Goal: Navigation & Orientation: Find specific page/section

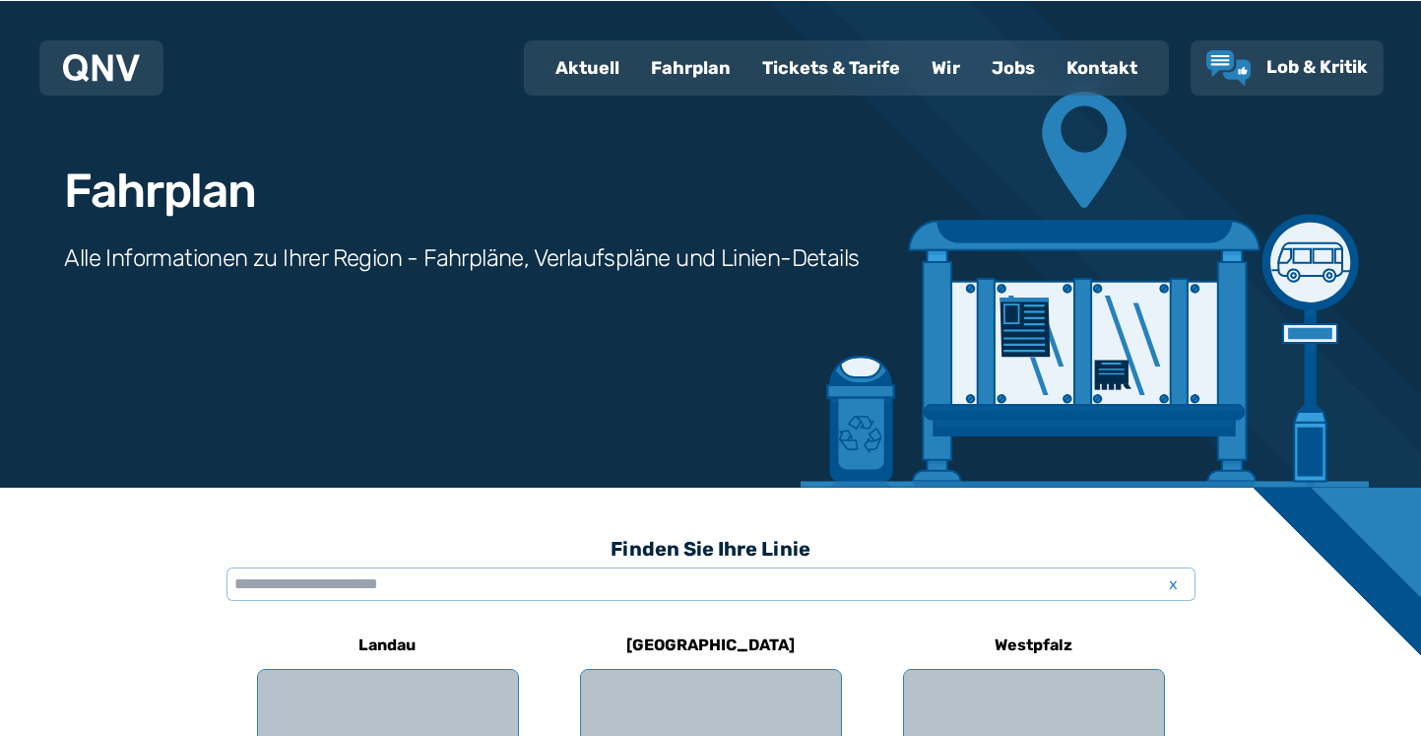
scroll to position [74, 0]
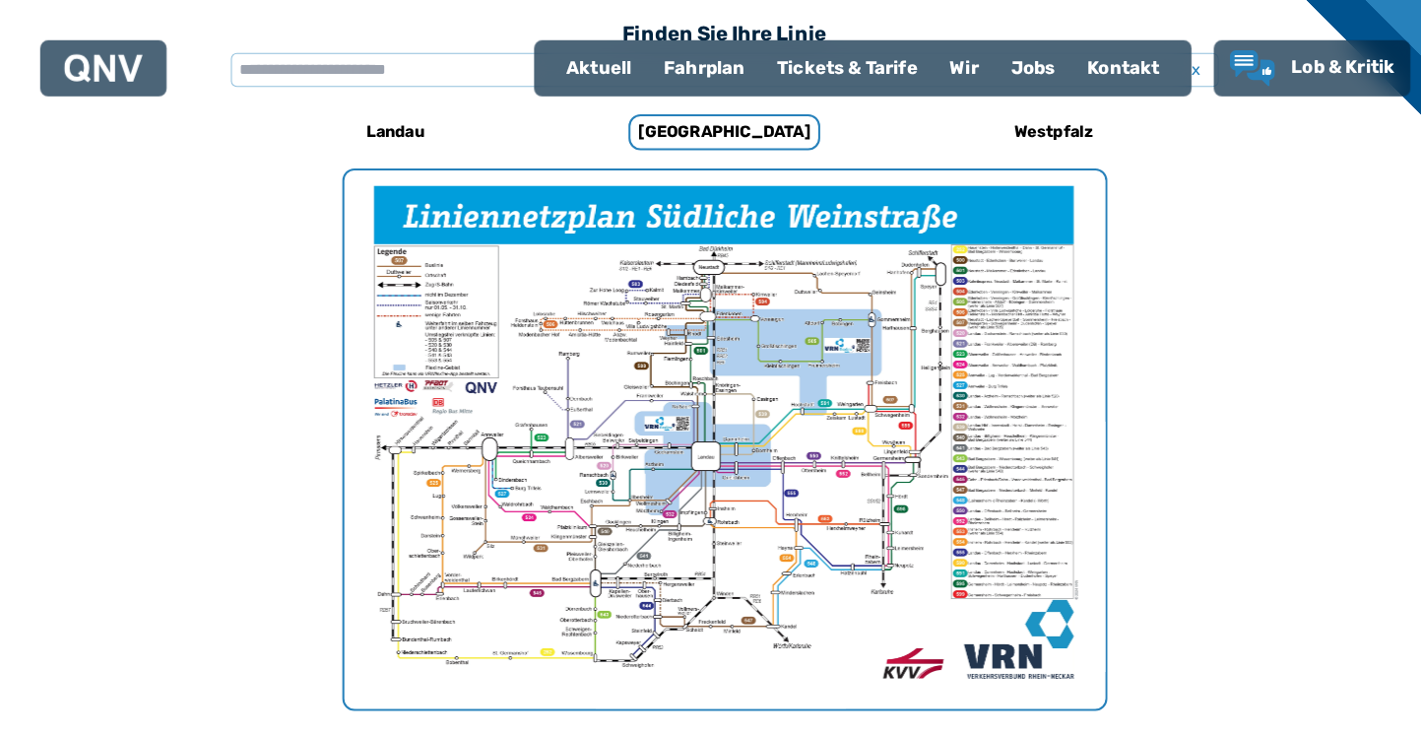
scroll to position [585, 0]
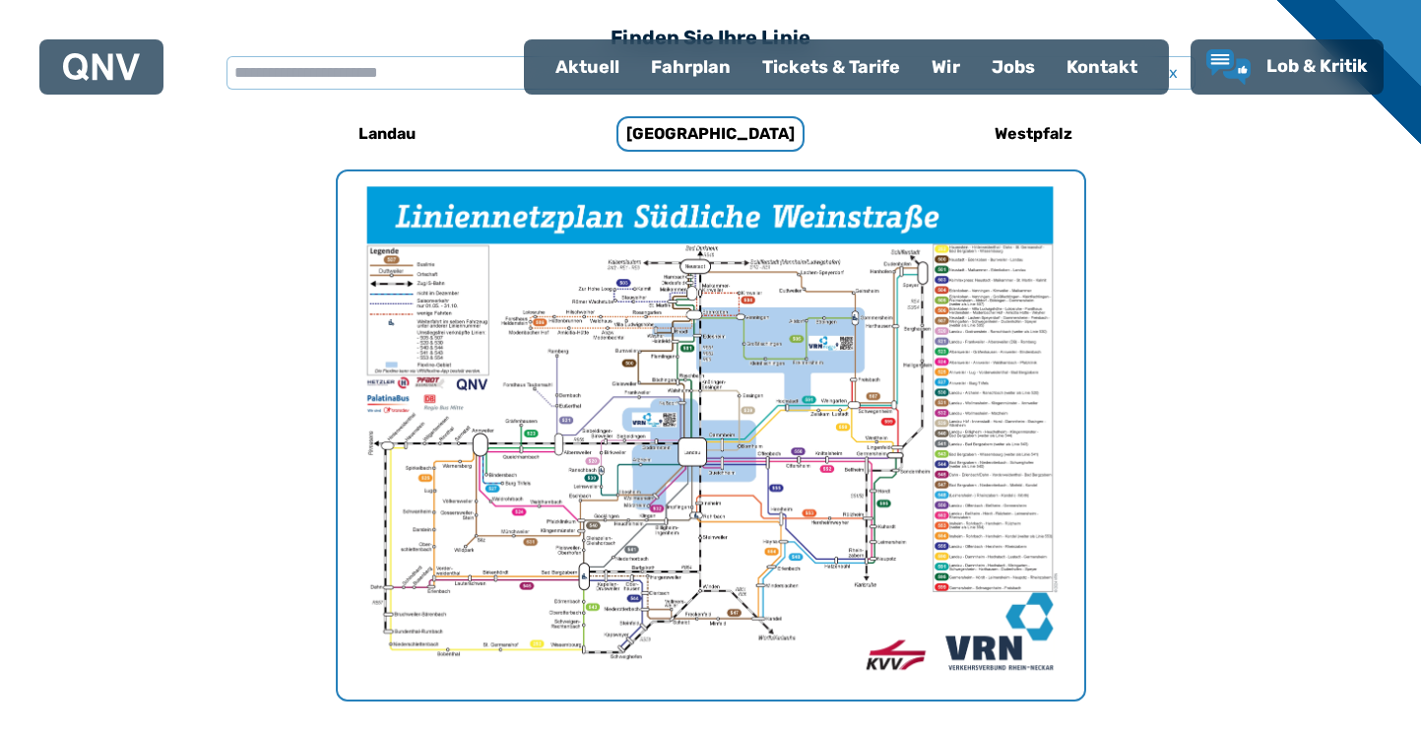
click at [399, 138] on h6 "Landau" at bounding box center [388, 134] width 73 height 32
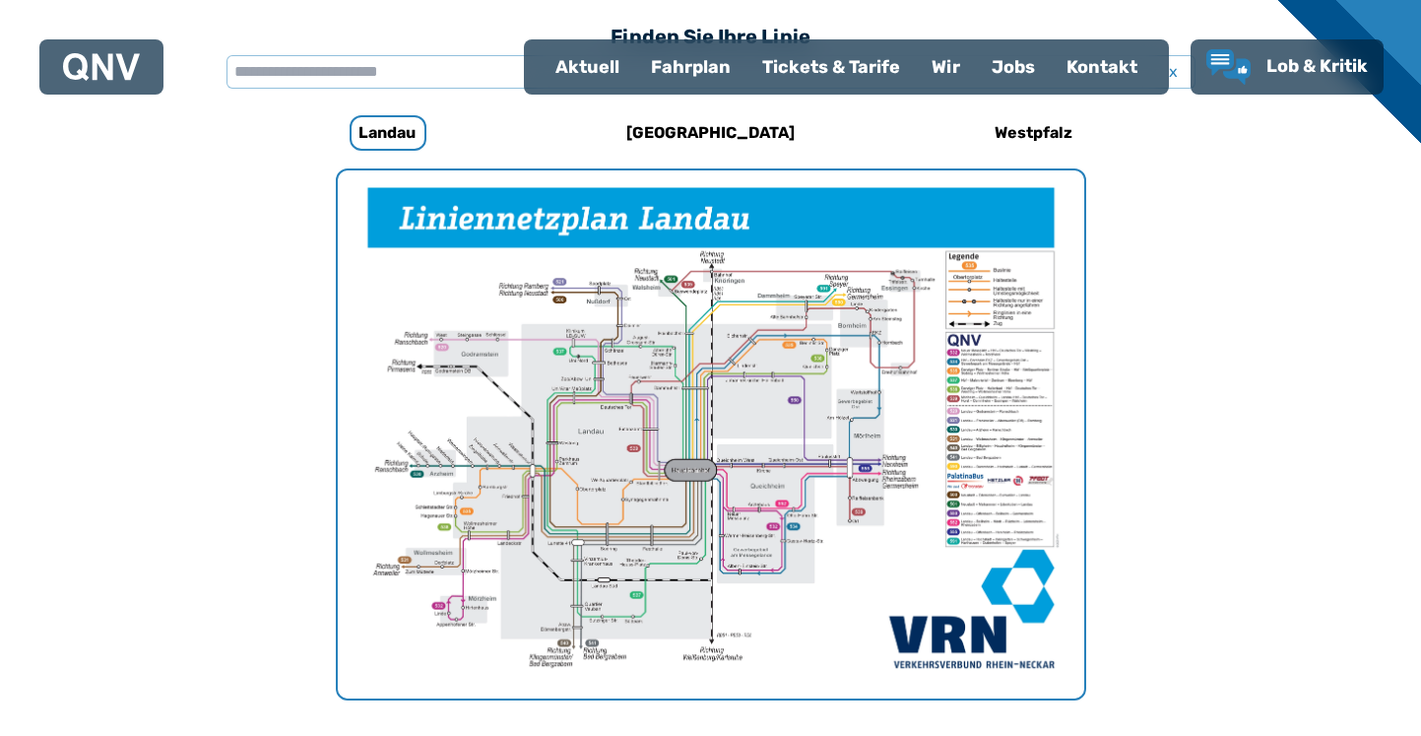
scroll to position [533, 0]
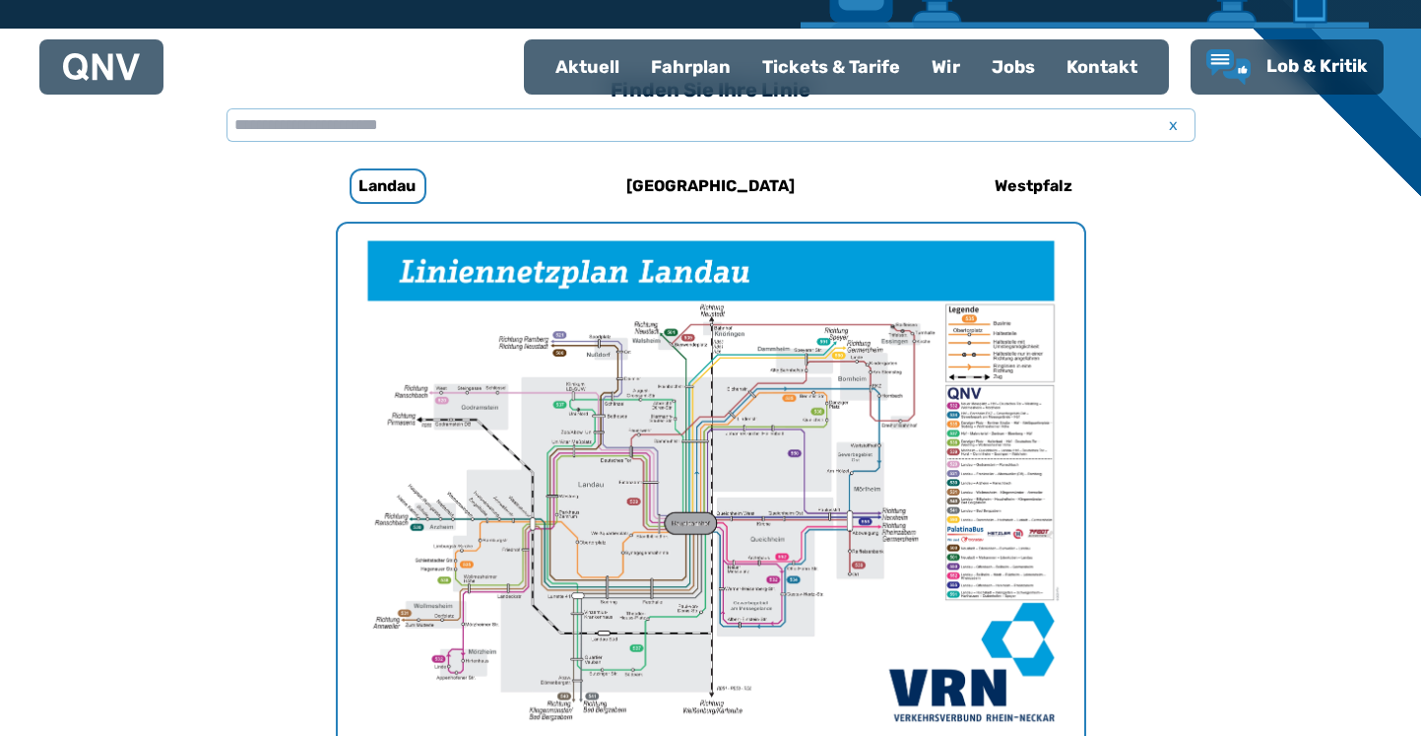
click at [1052, 173] on h6 "Westpfalz" at bounding box center [1034, 186] width 94 height 32
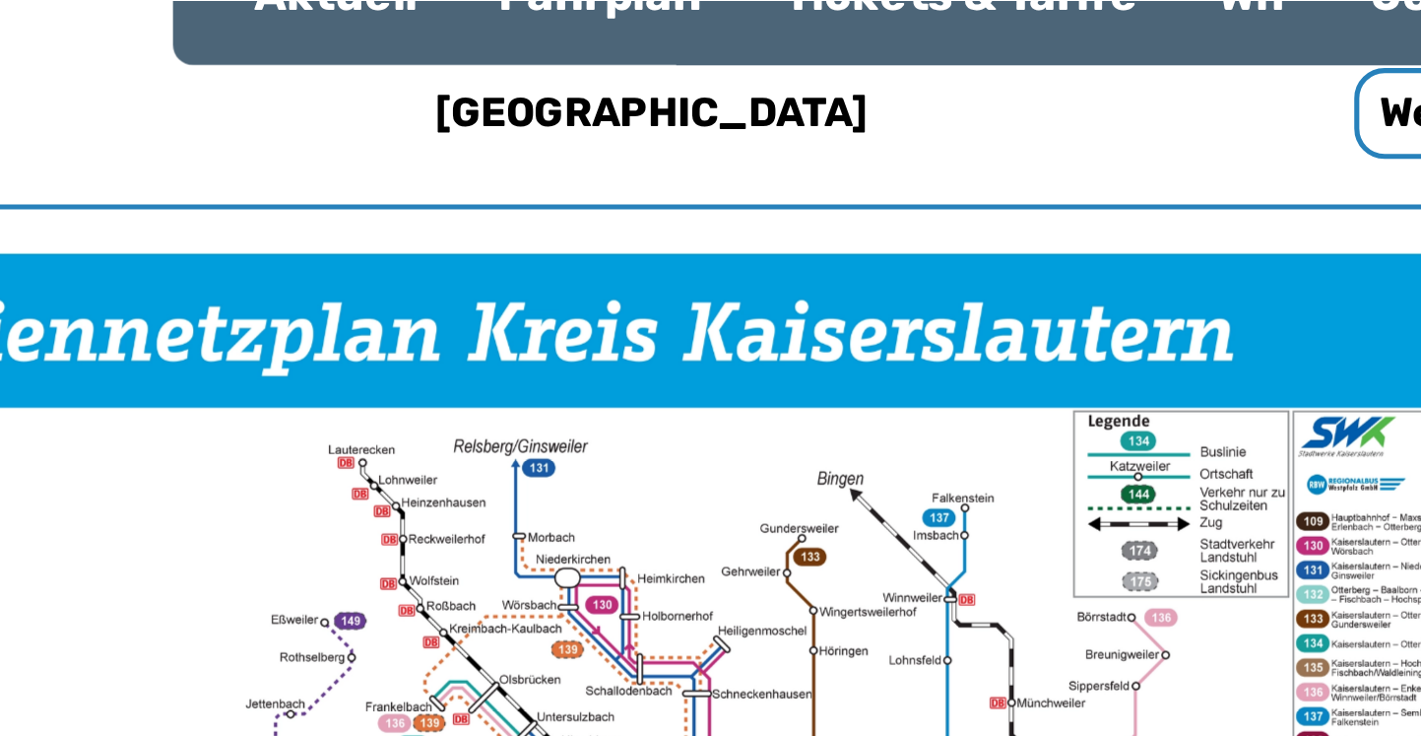
scroll to position [606, 0]
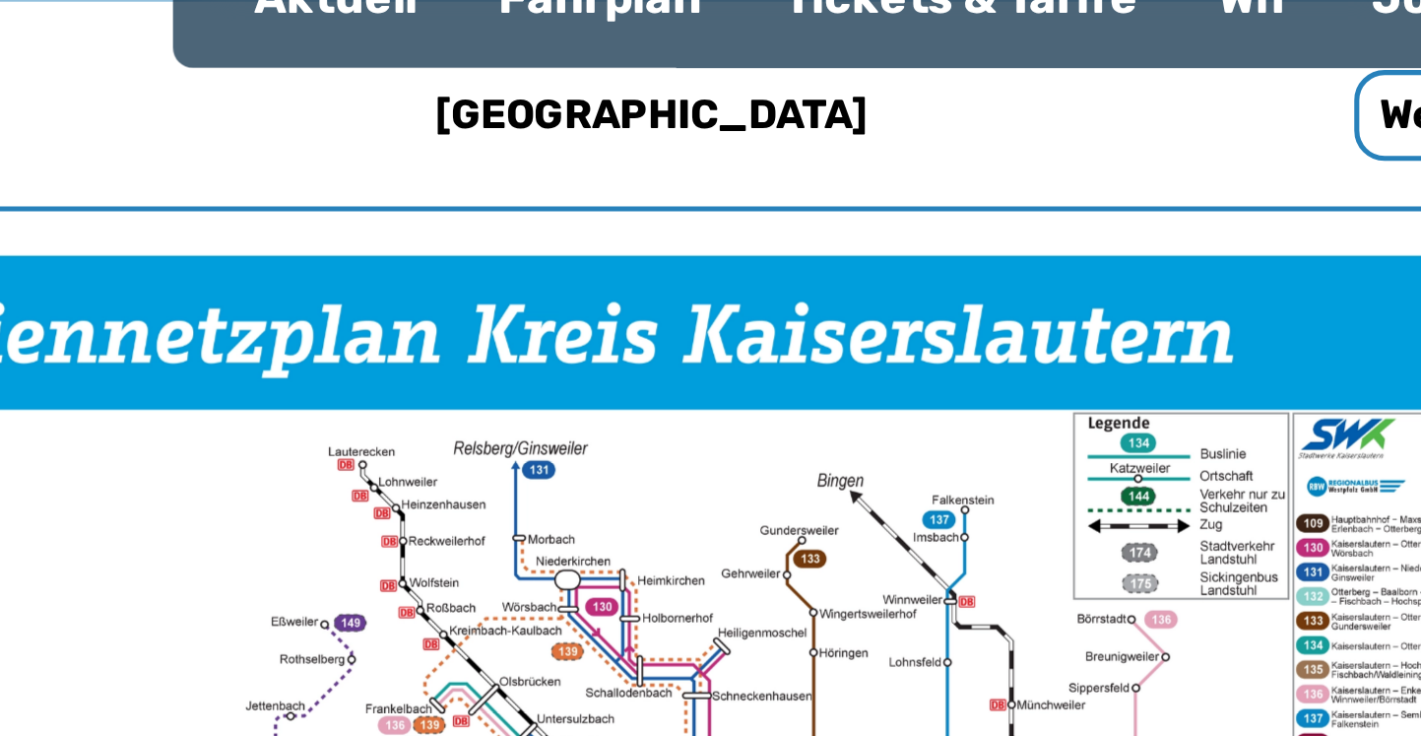
click at [718, 106] on h6 "[GEOGRAPHIC_DATA]" at bounding box center [711, 114] width 184 height 32
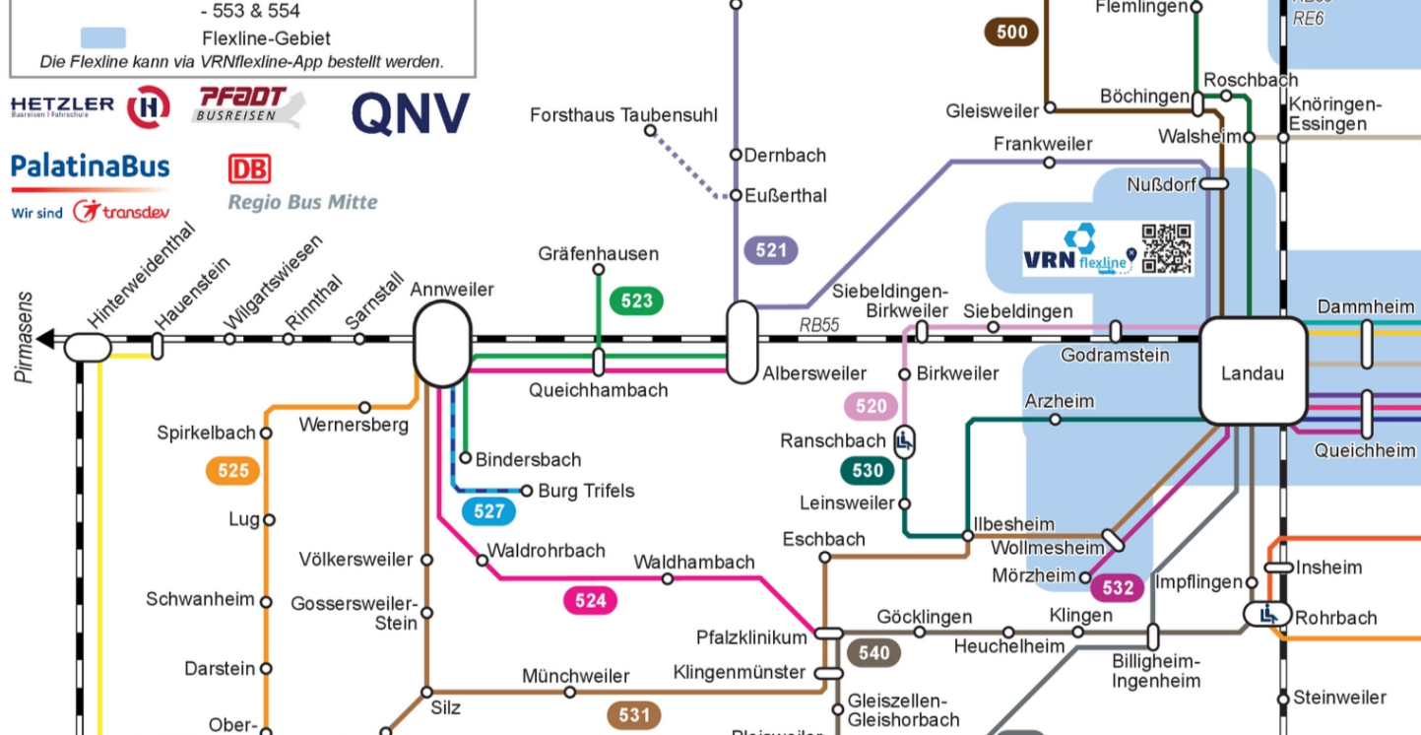
scroll to position [547, 0]
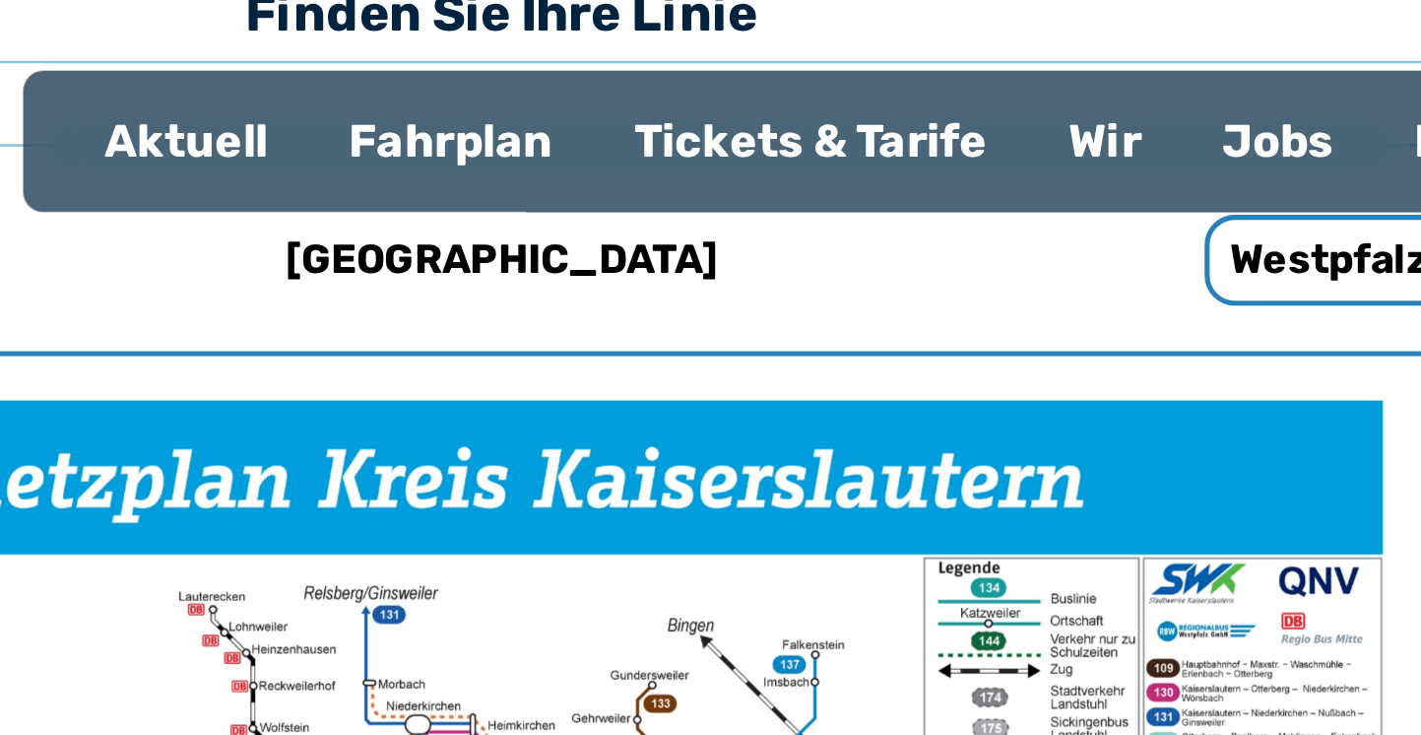
scroll to position [606, 0]
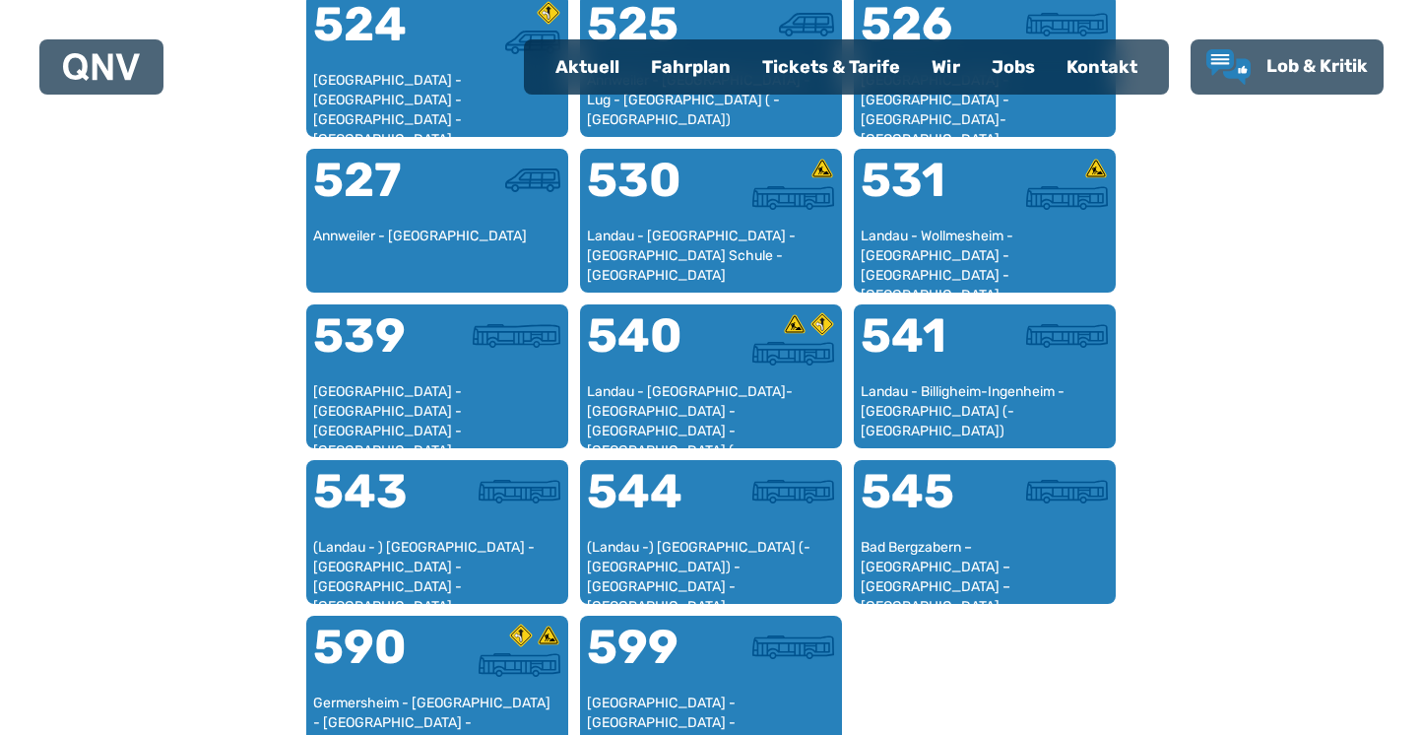
scroll to position [1667, 0]
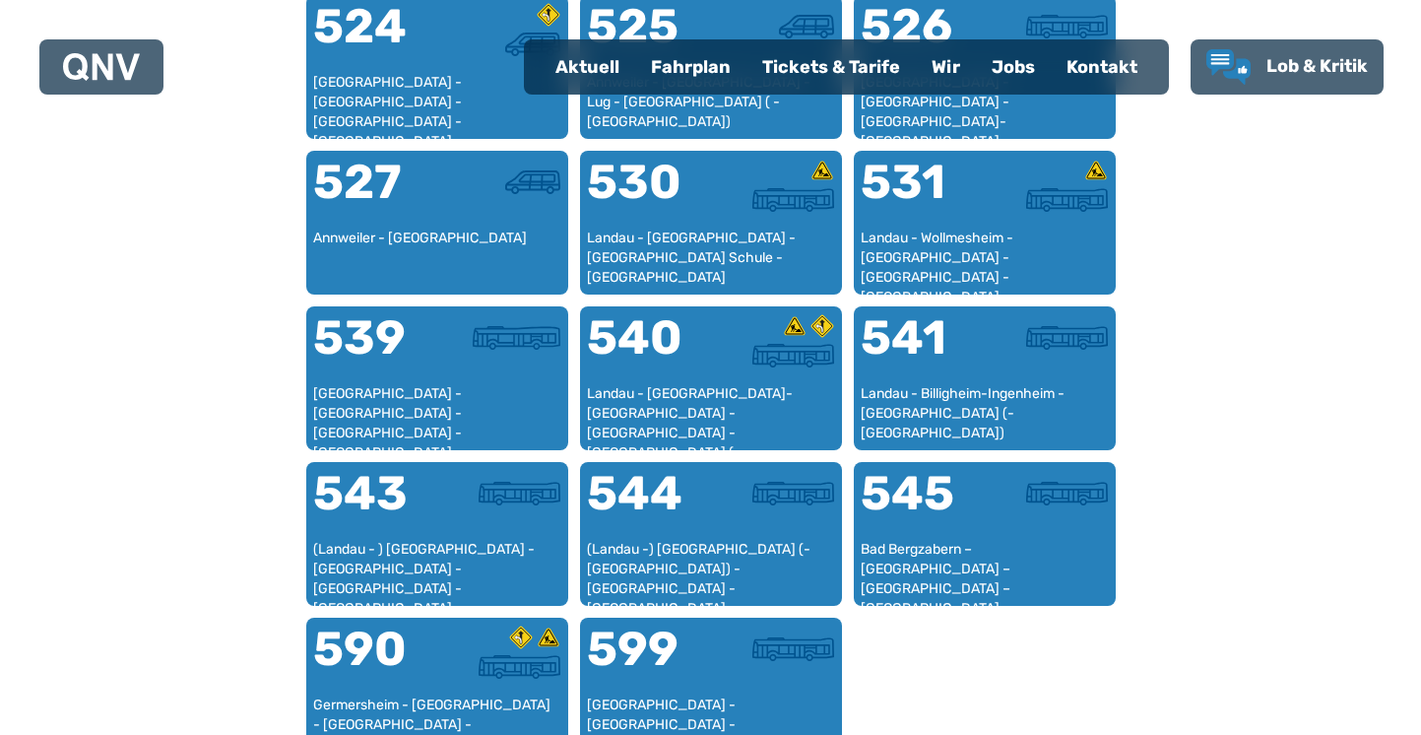
click at [1013, 532] on div at bounding box center [1046, 505] width 123 height 71
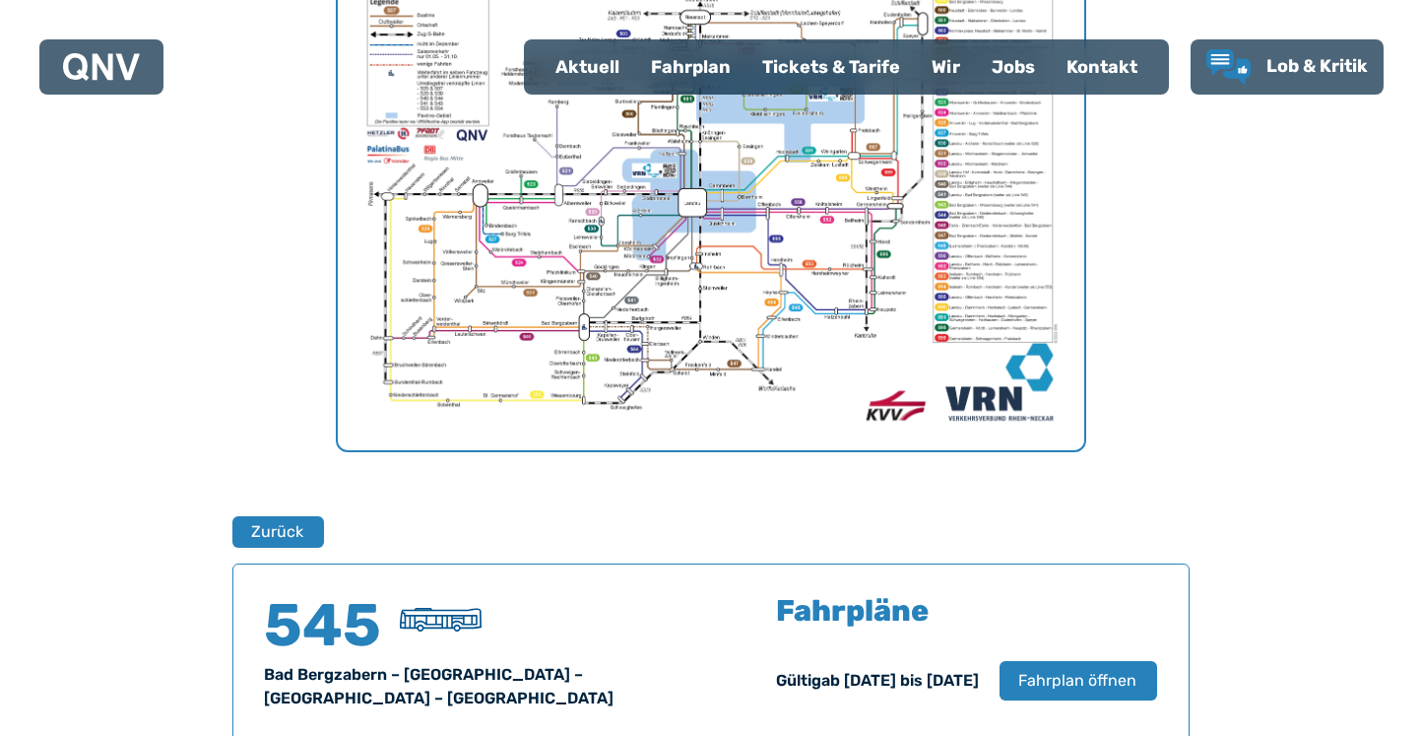
scroll to position [832, 0]
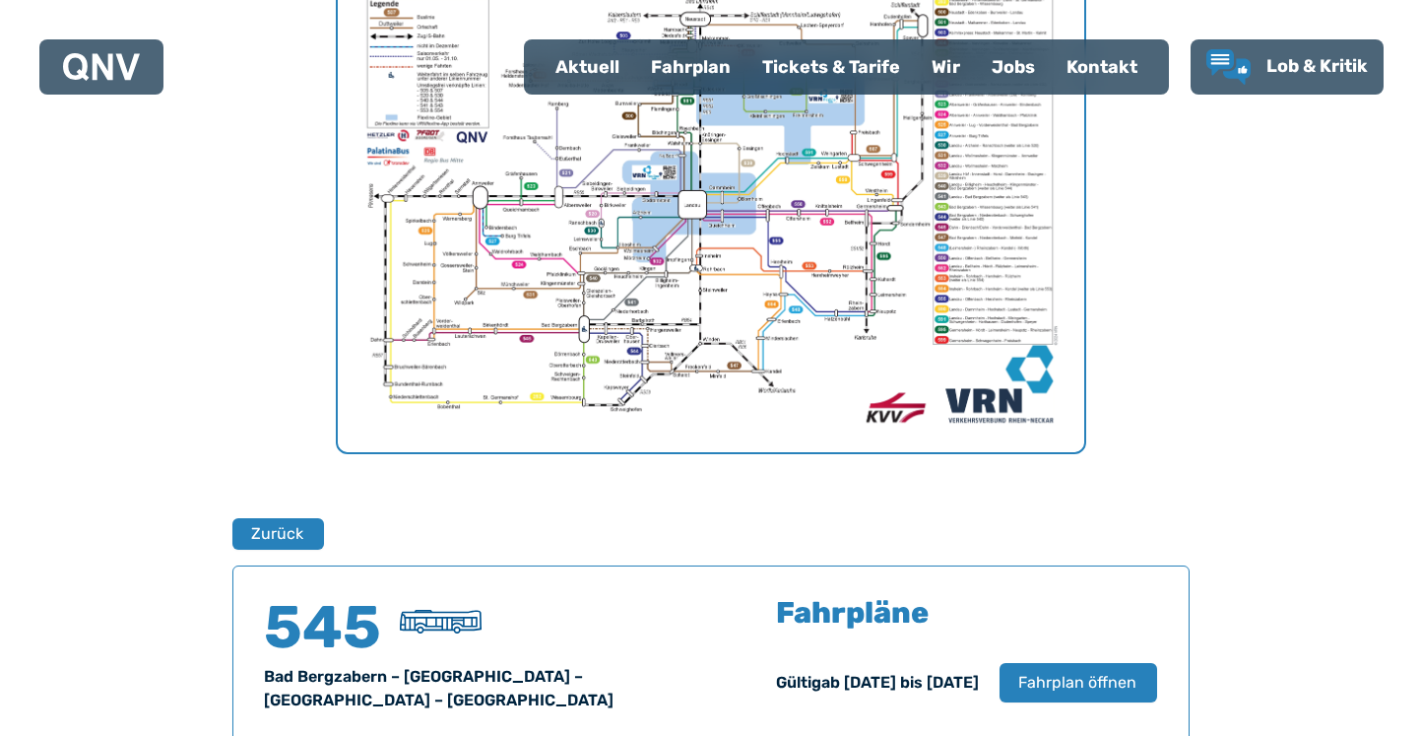
click at [1086, 682] on span "Fahrplan öffnen" at bounding box center [1079, 683] width 118 height 24
